Goal: Complete application form: Complete application form

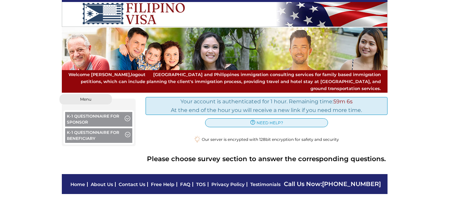
click at [106, 112] on button "K-1 Questionnaire for Sponsor" at bounding box center [98, 120] width 67 height 16
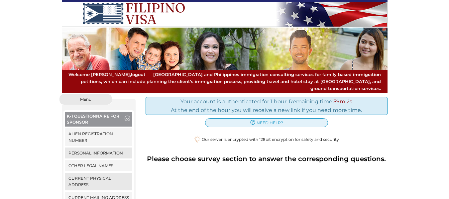
click at [91, 147] on link "Personal Information" at bounding box center [98, 152] width 67 height 11
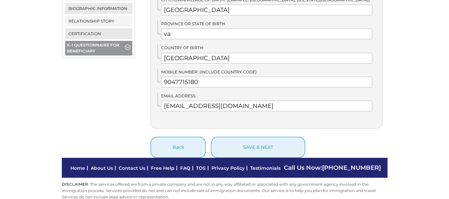
scroll to position [389, 0]
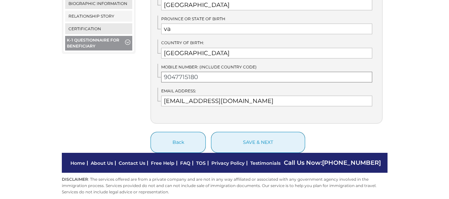
click at [203, 72] on input "9047715180" at bounding box center [266, 77] width 211 height 11
type input "9043827698"
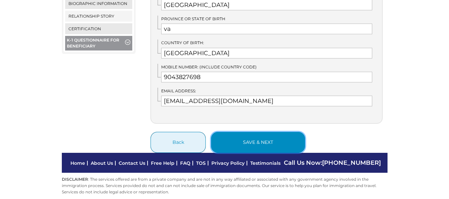
click at [259, 134] on button "save & next" at bounding box center [258, 142] width 94 height 21
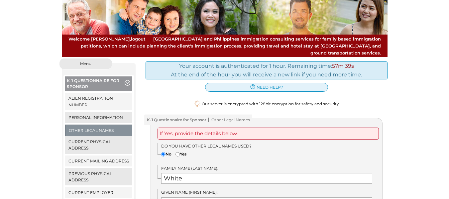
scroll to position [33, 0]
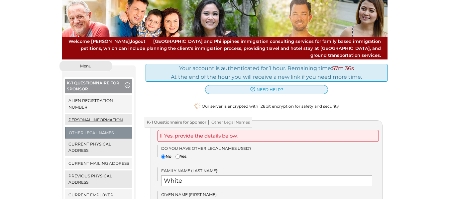
click at [96, 117] on link "Personal Information" at bounding box center [98, 119] width 67 height 11
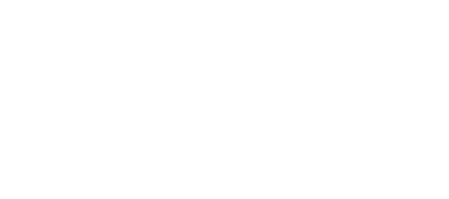
click at [95, 113] on button "K-1 Questionnaire for Sponsor" at bounding box center [98, 120] width 67 height 16
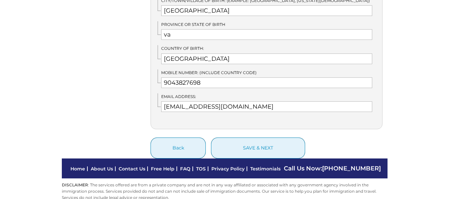
scroll to position [389, 0]
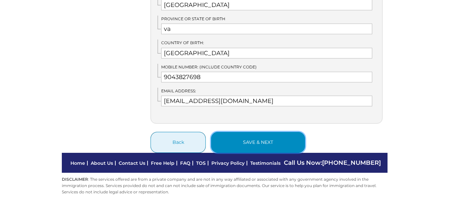
click at [258, 132] on button "save & next" at bounding box center [258, 142] width 94 height 21
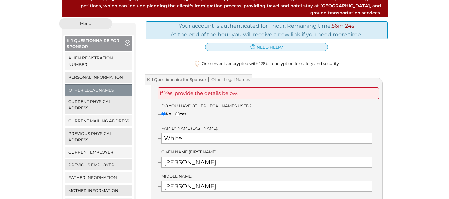
scroll to position [66, 0]
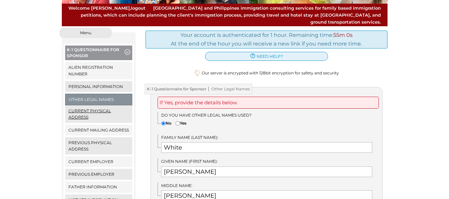
click at [79, 106] on link "Current Physical Address" at bounding box center [98, 113] width 67 height 17
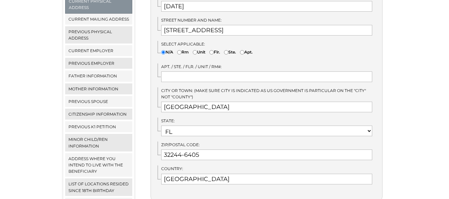
scroll to position [166, 0]
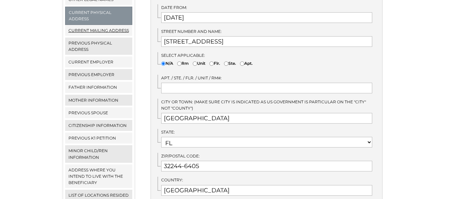
click at [94, 25] on link "Current Mailing Address" at bounding box center [98, 30] width 67 height 11
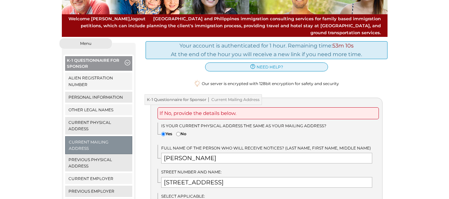
scroll to position [66, 0]
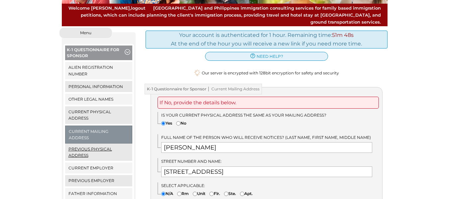
click at [93, 143] on link "Previous Physical Address" at bounding box center [98, 151] width 67 height 17
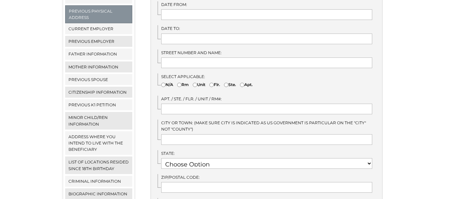
scroll to position [166, 0]
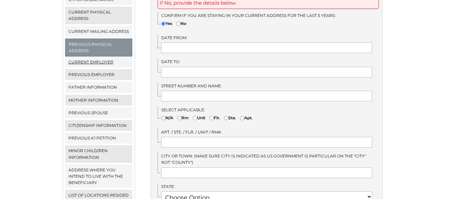
click at [79, 56] on link "Current Employer" at bounding box center [98, 61] width 67 height 11
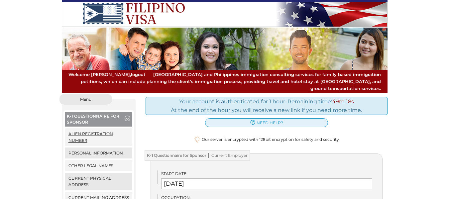
click at [83, 129] on link "Alien Registration Number" at bounding box center [98, 136] width 67 height 17
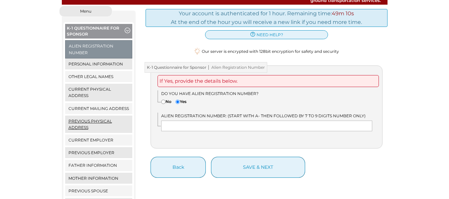
scroll to position [100, 0]
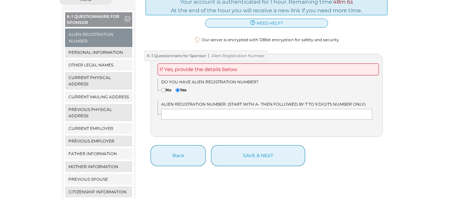
drag, startPoint x: 143, startPoint y: 109, endPoint x: 142, endPoint y: 116, distance: 7.4
click at [142, 116] on div "Your account is authenticated for 1 hour. Remaining time: 48m 6s At the end of …" at bounding box center [266, 169] width 252 height 350
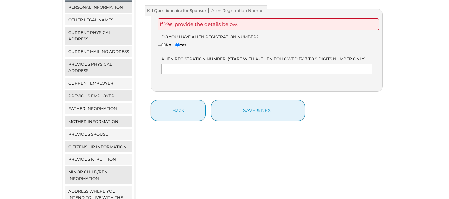
scroll to position [133, 0]
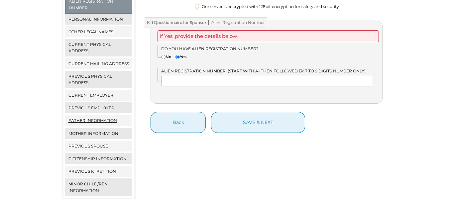
click at [87, 115] on link "Father Information" at bounding box center [98, 120] width 67 height 11
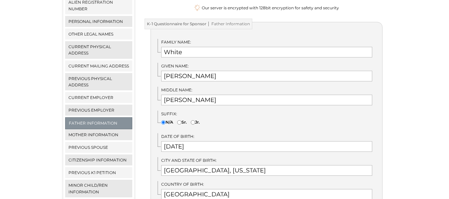
scroll to position [133, 0]
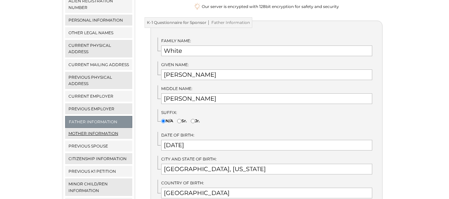
click at [88, 128] on link "Mother Information" at bounding box center [98, 133] width 67 height 11
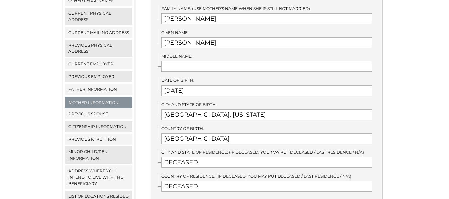
scroll to position [166, 0]
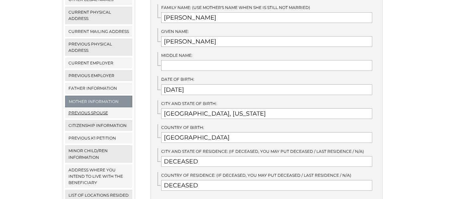
click at [88, 107] on link "Previous Spouse" at bounding box center [98, 112] width 67 height 11
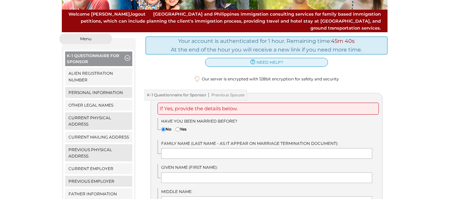
scroll to position [66, 0]
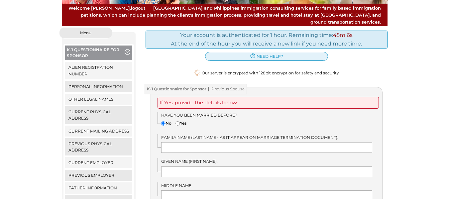
click at [180, 121] on input"] "Yes" at bounding box center [177, 123] width 4 height 4
radio input"] "true"
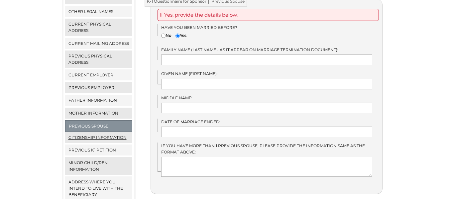
scroll to position [166, 0]
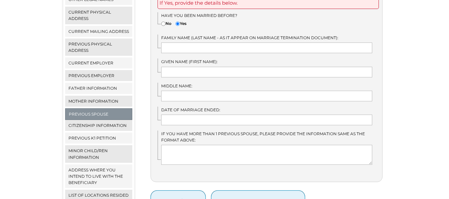
click at [164, 22] on input"] "No" at bounding box center [163, 24] width 4 height 4
radio input"] "true"
click at [178, 22] on input"] "Yes" at bounding box center [177, 24] width 4 height 4
radio input"] "true"
click at [176, 42] on input "text" at bounding box center [266, 47] width 211 height 11
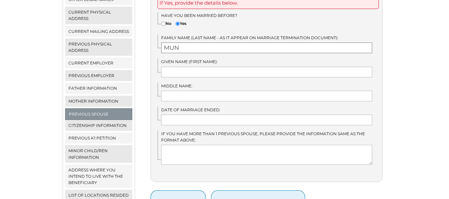
type input "MUN"
click at [171, 67] on input "text" at bounding box center [266, 72] width 211 height 11
type input "SON"
click at [174, 91] on input "text" at bounding box center [266, 96] width 211 height 11
type input "Yun"
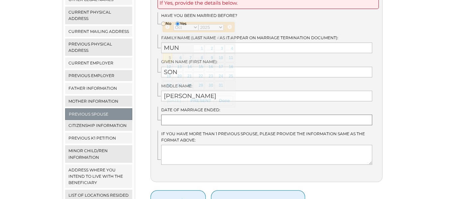
click at [175, 115] on input "text" at bounding box center [266, 120] width 211 height 11
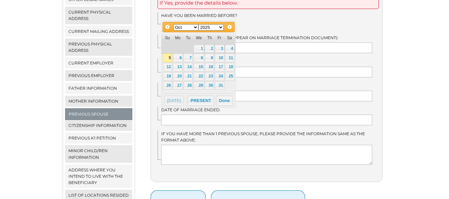
click at [220, 26] on select "1900 1901 1902 1903 1904 1905 1906 1907 1908 1909 1910 1911 1912 1913 1914 1915…" at bounding box center [210, 27] width 25 height 6
click at [195, 26] on select "Jan Feb Mar Apr May Jun Jul Aug Sep Oct Nov Dec" at bounding box center [185, 27] width 25 height 6
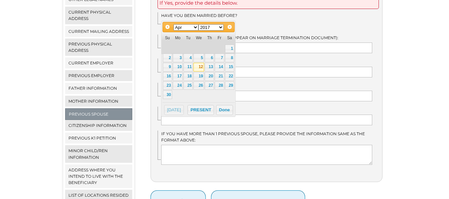
click at [200, 65] on link "12" at bounding box center [198, 67] width 11 height 9
type input "04/12/2017"
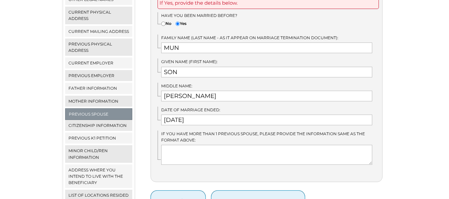
scroll to position [199, 0]
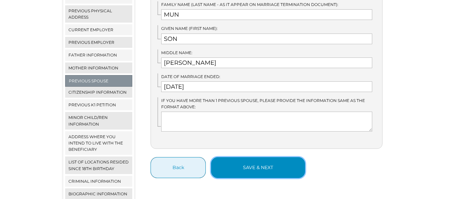
click at [255, 157] on button "save & next" at bounding box center [258, 167] width 94 height 21
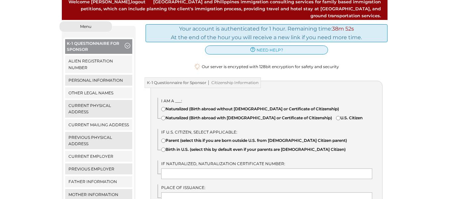
scroll to position [133, 0]
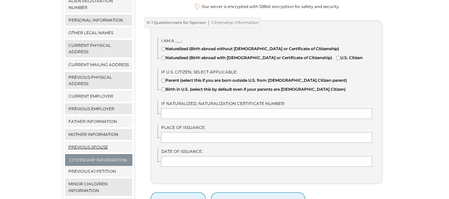
click at [88, 141] on link "Previous Spouse" at bounding box center [98, 146] width 67 height 11
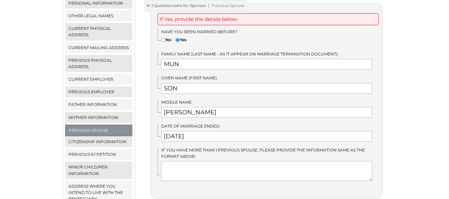
scroll to position [166, 0]
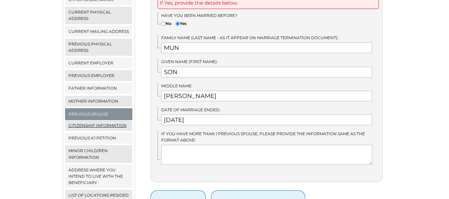
click at [79, 120] on link "Citizenship Information" at bounding box center [98, 125] width 67 height 11
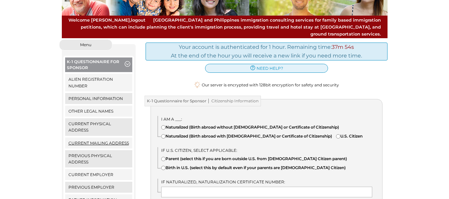
scroll to position [66, 0]
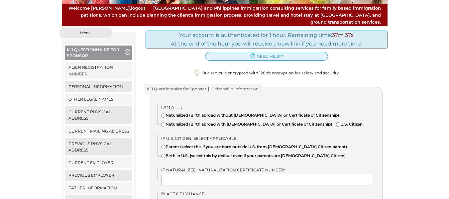
click at [336, 126] on input"] "U.S. Citizen" at bounding box center [338, 124] width 4 height 4
radio input"] "true"
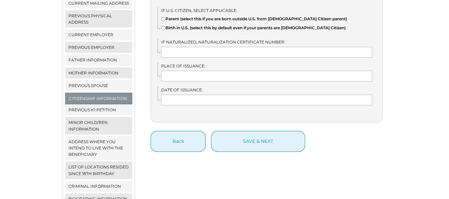
scroll to position [199, 0]
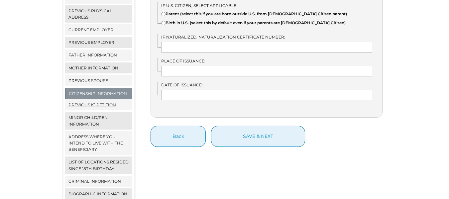
click at [87, 99] on link "Previous K1 Petition" at bounding box center [98, 104] width 67 height 11
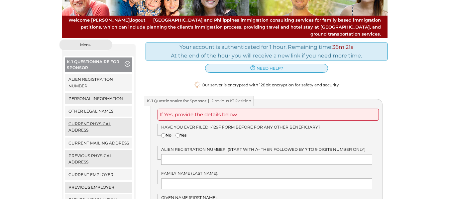
scroll to position [66, 0]
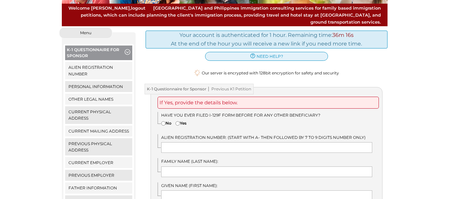
click at [162, 121] on input"] "No" at bounding box center [163, 123] width 4 height 4
radio input"] "true"
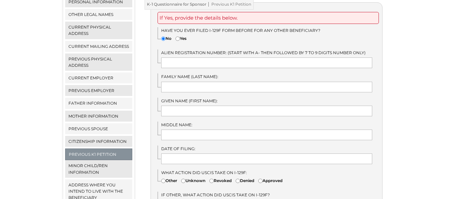
scroll to position [166, 0]
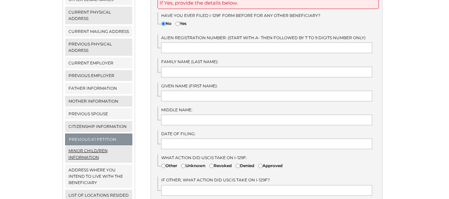
click at [82, 146] on link "Minor Child/ren Information" at bounding box center [98, 153] width 67 height 17
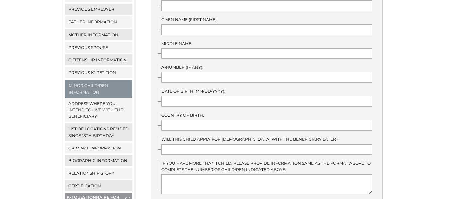
scroll to position [266, 0]
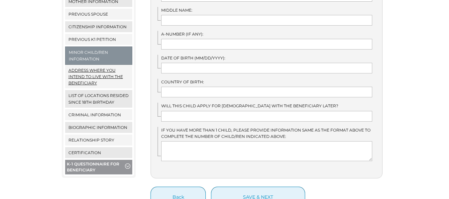
click at [87, 72] on link "Address where you intend to live with the beneficiary" at bounding box center [98, 77] width 67 height 24
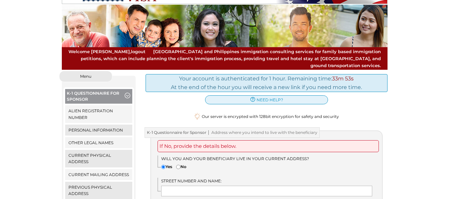
scroll to position [66, 0]
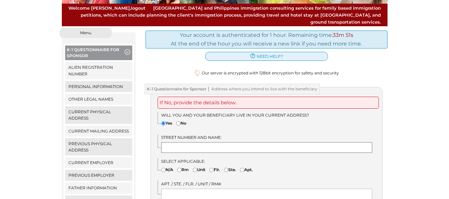
click at [170, 142] on input "text" at bounding box center [266, 147] width 211 height 11
type input "8203 Hamden Cir E, Jacksonville, Fl. 32244"
type input "Jacksonville"
type input "FL"
select select "11"
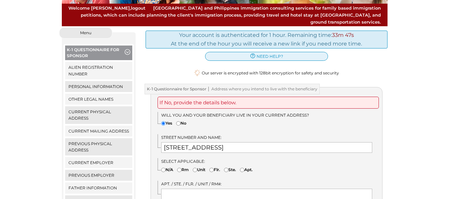
type input "32244"
type input "United States"
type input "Samuel White"
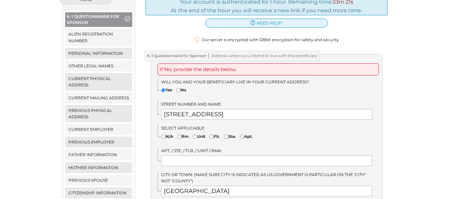
click at [164, 134] on input"] "N/A" at bounding box center [163, 136] width 4 height 4
radio input"] "true"
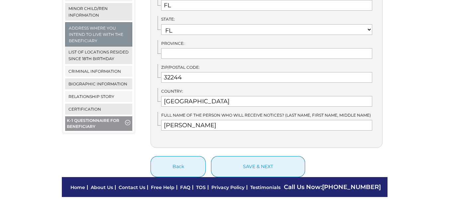
scroll to position [299, 0]
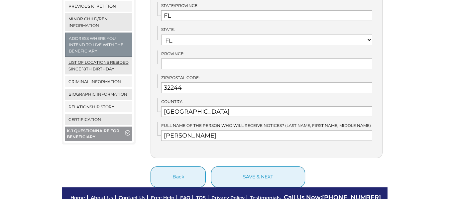
click at [88, 61] on link "List of locations resided since 18th birthday" at bounding box center [98, 65] width 67 height 17
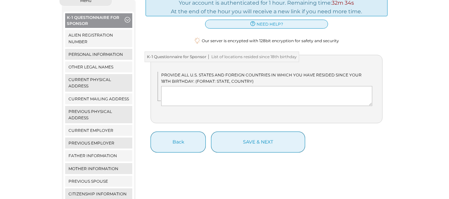
scroll to position [100, 0]
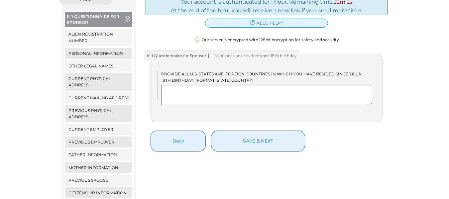
click at [168, 85] on textarea at bounding box center [266, 95] width 211 height 20
type textarea "1"
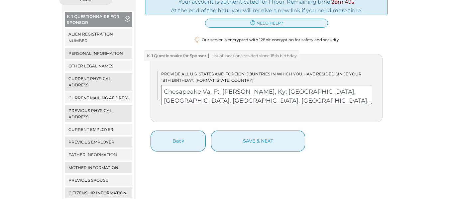
click at [235, 93] on textarea "Chesapeake Va. Ft. Campbell, Ky; Heilbronn, GE. Jacksonville, Fl. Camp Howze, K…" at bounding box center [266, 95] width 211 height 20
click at [260, 85] on textarea "Chesapeake Va. Ft. Campbell, Ky; Heilbronn, GE. Jacksonville, Fl. Camp Howze, K…" at bounding box center [266, 95] width 211 height 20
click at [334, 85] on textarea "Chesapeake Va. Ft. Campbell, Ky US Army; Heilbronn, GE. Jacksonville, Fl. Camp …" at bounding box center [266, 95] width 211 height 20
click at [334, 85] on textarea "Chesapeake Va. Ft. Campbell, Ky US Army; Heilbronn, GE. US Jacksonville, Fl. Ca…" at bounding box center [266, 95] width 211 height 20
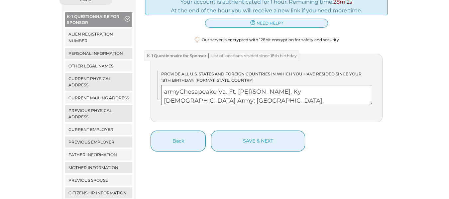
click at [359, 85] on textarea "armyChesapeake Va. Ft. Campbell, Ky US Army; Heilbronn, GE. US Jacksonville, Fl…" at bounding box center [266, 95] width 211 height 20
click at [210, 93] on textarea "armyChesapeake Va. Ft. Campbell, Ky US Army; Heilbronn, GE. US; Jacksonville, F…" at bounding box center [266, 95] width 211 height 20
click at [178, 85] on textarea "armyChesapeake Va. Ft. Campbell, Ky US Army; Heilbronn, GE. US; Jacksonville, F…" at bounding box center [266, 95] width 211 height 20
click at [199, 85] on textarea "Chesapeake Va. Ft. Campbell, Ky US Army; Heilbronn, GE. US; Jacksonville, Fl.; …" at bounding box center [266, 95] width 211 height 20
click at [174, 85] on textarea "Va. Ft. Campbell, Ky US Army; Heilbronn, GE. US; Jacksonville, Fl.; Camp Howze,…" at bounding box center [266, 95] width 211 height 20
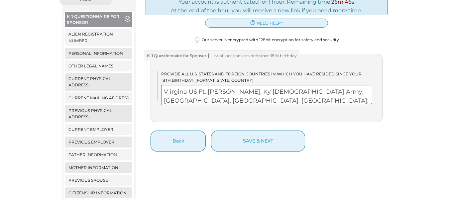
click at [240, 85] on textarea "V irgina US Ft. Campbell, Ky US Army; Heilbronn, GE. US; Jacksonville, Fl.; Cam…" at bounding box center [266, 95] width 211 height 20
click at [207, 85] on textarea "V irgina US; Ky US Army; Heilbronn, GE. US; Jacksonville, Fl.; Camp Howze, Kore…" at bounding box center [266, 95] width 211 height 20
click at [240, 85] on textarea "V irgina US; Kentucky US Army; Heilbronn, GE. US; Jacksonville, Fl.; Camp Howze…" at bounding box center [266, 95] width 211 height 20
click at [259, 85] on textarea "V irgina US; Kentucky US; Army; Heilbronn, GE. US; Jacksonville, Fl.; Camp Howz…" at bounding box center [266, 95] width 211 height 20
click at [273, 85] on textarea "V irgina US; Kentucky US; Heilbronn, GE. US; Jacksonville, Fl.; Camp Howze, Kor…" at bounding box center [266, 95] width 211 height 20
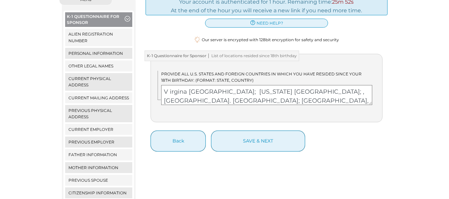
click at [245, 85] on textarea "V irgina US; Kentucky US; , GE. US; Jacksonville, Fl.; Camp Howze, Korea US Army" at bounding box center [266, 95] width 211 height 20
click at [253, 85] on textarea "V irgina US; Kentucky US; GE. US; Jacksonville, Fl.; Camp Howze, Korea US Army" at bounding box center [266, 95] width 211 height 20
click at [283, 85] on textarea "V irgina US; Kentucky US; Germany. US; Jacksonville, Fl.; Camp Howze, Korea US …" at bounding box center [266, 95] width 211 height 20
click at [314, 85] on textarea "V irgina US; Kentucky US; Germany ; Jacksonville, Fl.; Camp Howze, Korea US Army" at bounding box center [266, 95] width 211 height 20
click at [287, 85] on textarea "V irgina US; Kentucky US; Germany ; Fl.; Camp Howze, Korea US Army" at bounding box center [266, 95] width 211 height 20
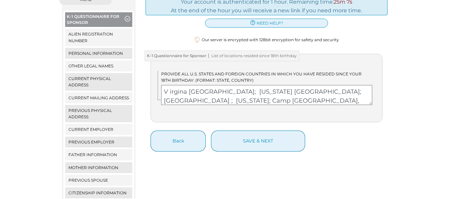
click at [343, 85] on textarea "V irgina US; Kentucky US; Germany ; Florida; Camp Howze, Korea US Army" at bounding box center [266, 95] width 211 height 20
click at [347, 86] on textarea "V irgina US; Kentucky US; Germany ; Florida; Korea US Army" at bounding box center [266, 95] width 211 height 20
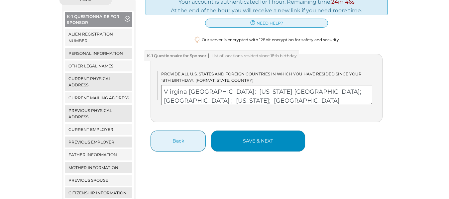
type textarea "V irgina US; Kentucky US; Germany ; Florida; Korea"
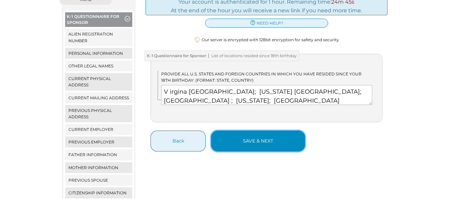
click at [259, 132] on button "save & next" at bounding box center [258, 140] width 94 height 21
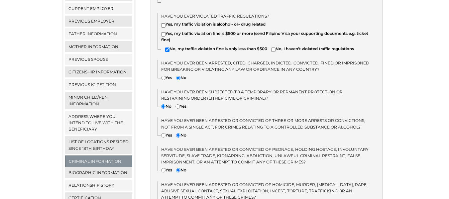
scroll to position [232, 0]
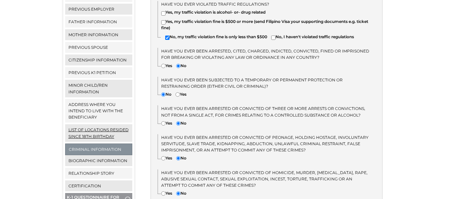
click at [95, 127] on link "List of locations resided since 18th birthday" at bounding box center [98, 132] width 67 height 17
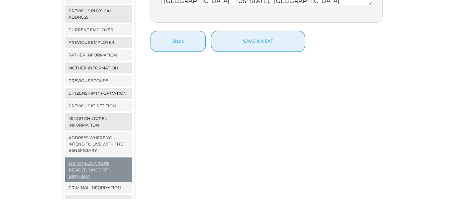
scroll to position [232, 0]
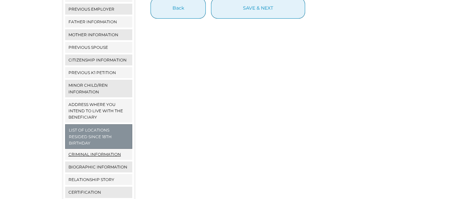
click at [85, 149] on link "Criminal Information" at bounding box center [98, 154] width 67 height 11
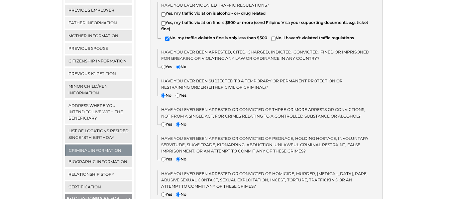
scroll to position [232, 0]
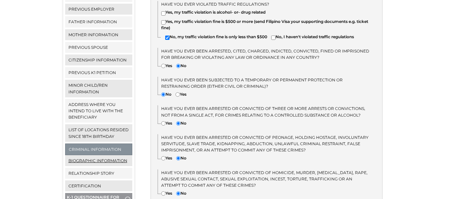
click at [87, 155] on link "Biographic Information" at bounding box center [98, 160] width 67 height 11
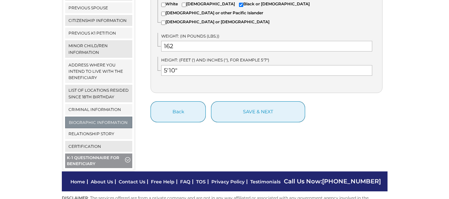
scroll to position [291, 0]
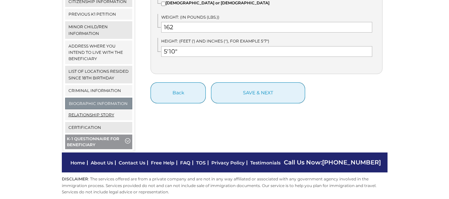
click at [93, 109] on link "Relationship Story" at bounding box center [98, 114] width 67 height 11
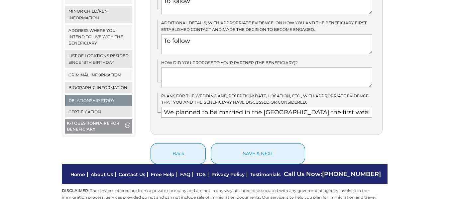
scroll to position [311, 0]
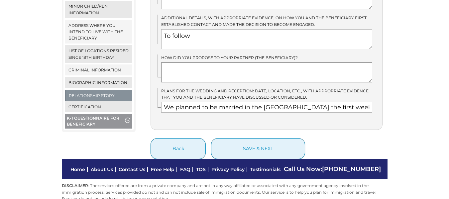
click at [172, 62] on textarea at bounding box center [266, 72] width 211 height 20
click at [212, 62] on textarea "I will be propose to her when I see her" at bounding box center [266, 72] width 211 height 20
click at [242, 62] on textarea "I will be proposeing to her when I see her" at bounding box center [266, 72] width 211 height 20
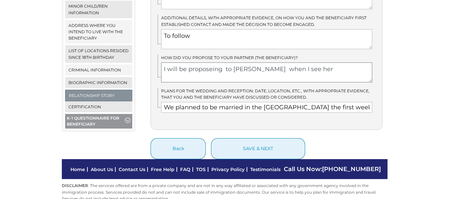
click at [255, 62] on textarea "I will be proposeing to Estrilla when I see her" at bounding box center [266, 72] width 211 height 20
click at [254, 62] on textarea "I will be proposeing to Estrilla when I see her" at bounding box center [266, 72] width 211 height 20
click at [335, 62] on textarea "I will be proposeing to Estrella Dedace when I see her" at bounding box center [266, 72] width 211 height 20
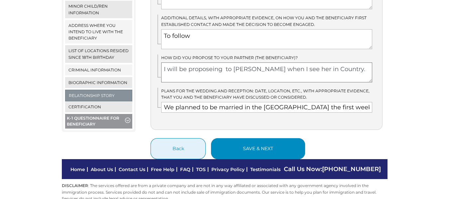
type textarea "I will be proposeing to Estrella Dedace when I see her in Country."
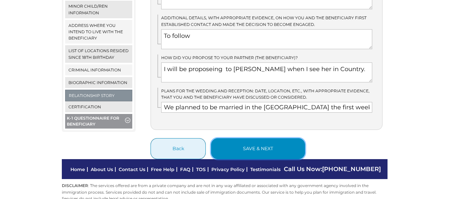
click at [254, 138] on button "save & next" at bounding box center [258, 148] width 94 height 21
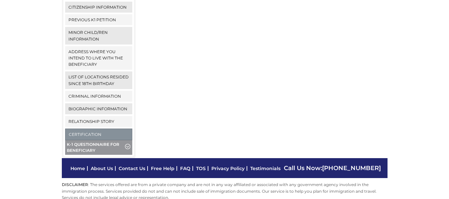
scroll to position [291, 0]
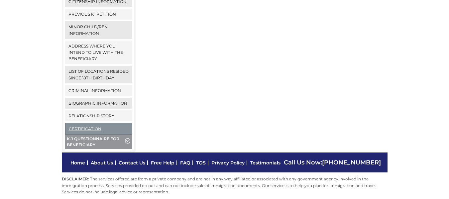
click at [85, 123] on link "Certification" at bounding box center [98, 128] width 67 height 11
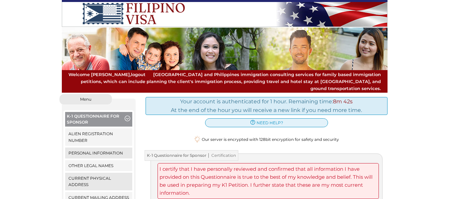
click at [86, 112] on button "K-1 Questionnaire for Sponsor" at bounding box center [98, 120] width 67 height 16
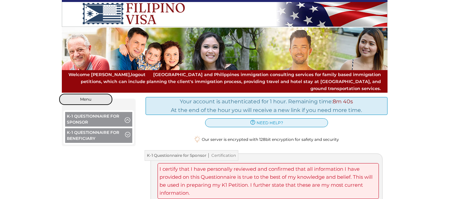
click at [83, 97] on span "Menu" at bounding box center [85, 99] width 11 height 4
click at [92, 113] on button "K-1 Questionnaire for Sponsor" at bounding box center [98, 120] width 67 height 16
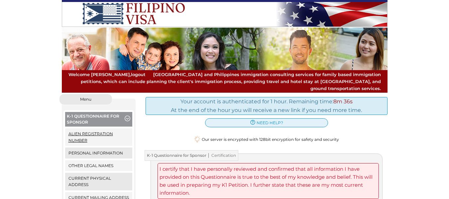
click at [86, 128] on link "Alien Registration Number" at bounding box center [98, 136] width 67 height 17
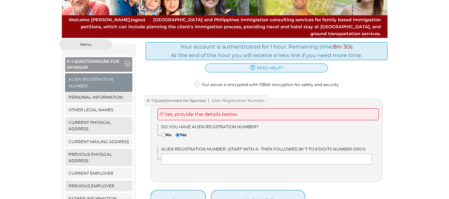
scroll to position [66, 0]
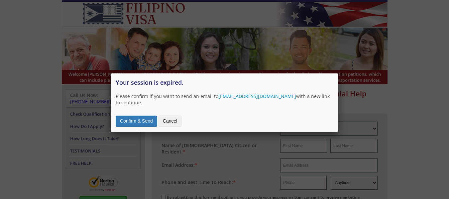
click at [140, 116] on button "Confirm & Send" at bounding box center [136, 121] width 41 height 11
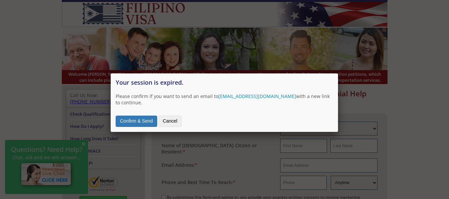
click at [223, 112] on div "Confirm & Send Cancel" at bounding box center [224, 119] width 217 height 15
